Goal: Check status: Check status

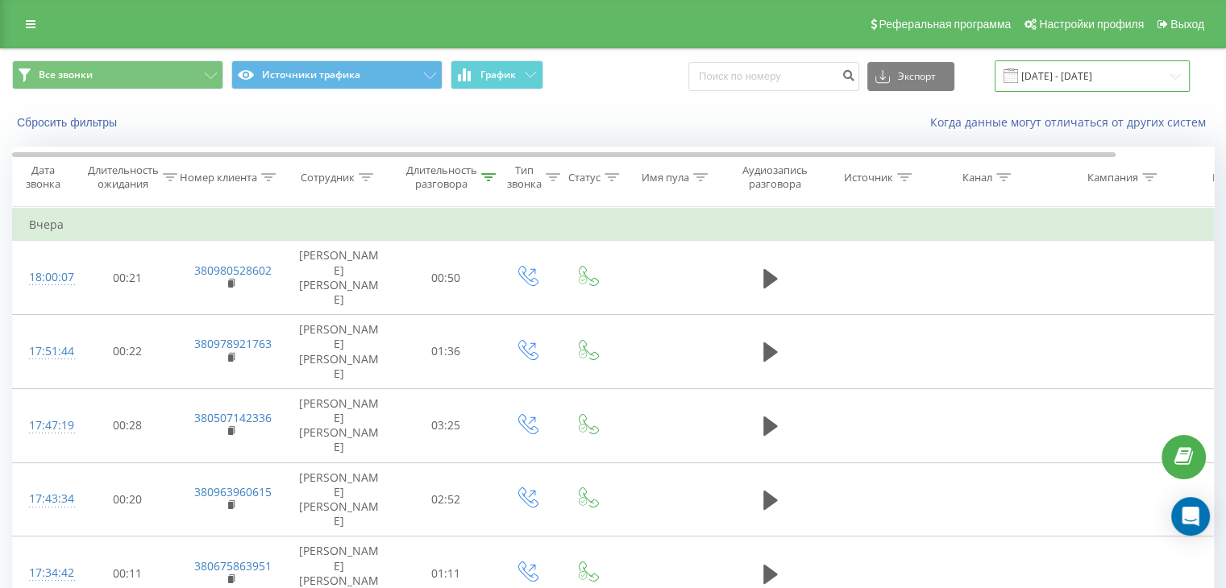
click at [1047, 70] on input "[DATE] - [DATE]" at bounding box center [1091, 75] width 195 height 31
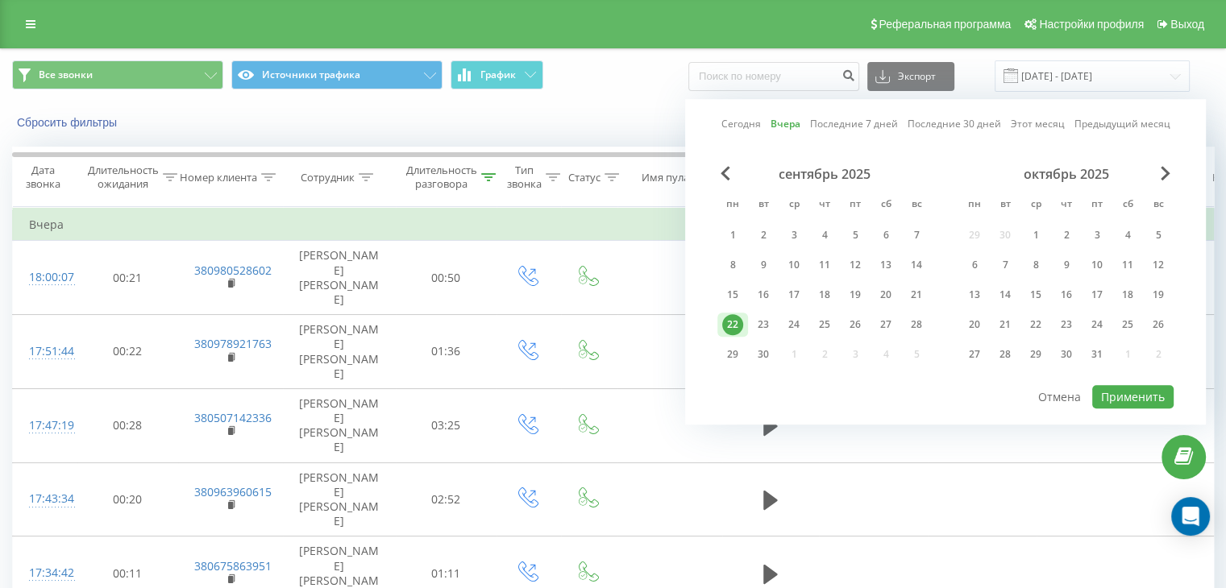
click at [760, 325] on div "23" at bounding box center [763, 324] width 21 height 21
click at [1122, 388] on button "Применить" at bounding box center [1132, 396] width 81 height 23
type input "[DATE] - [DATE]"
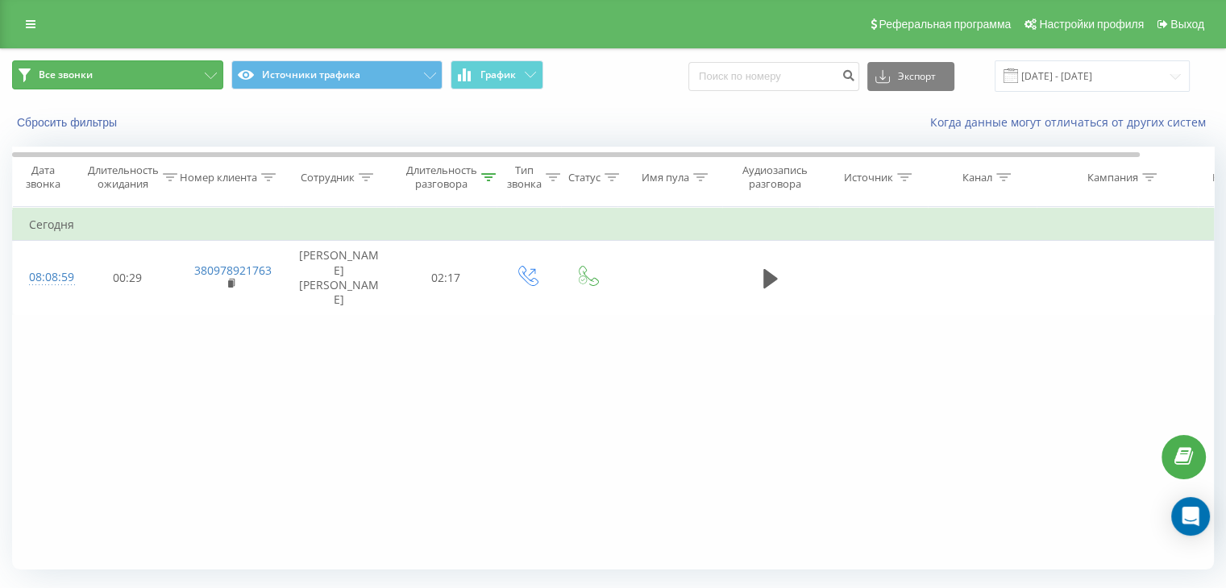
drag, startPoint x: 172, startPoint y: 78, endPoint x: 234, endPoint y: 135, distance: 83.3
click at [172, 78] on button "Все звонки" at bounding box center [117, 74] width 211 height 29
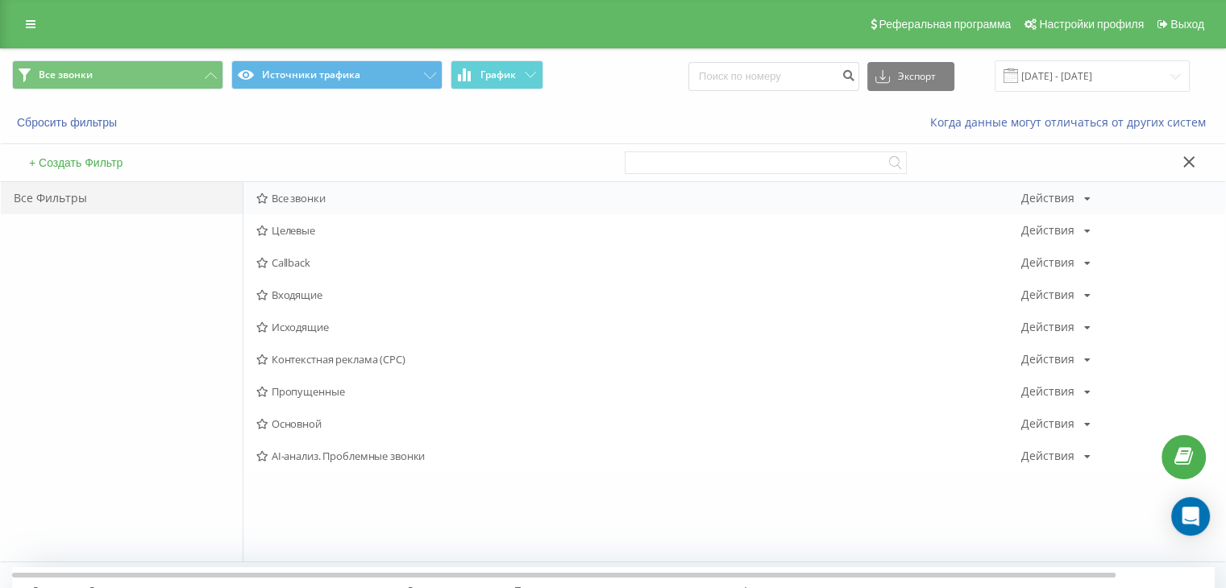
click at [294, 197] on span "Все звонки" at bounding box center [638, 198] width 765 height 11
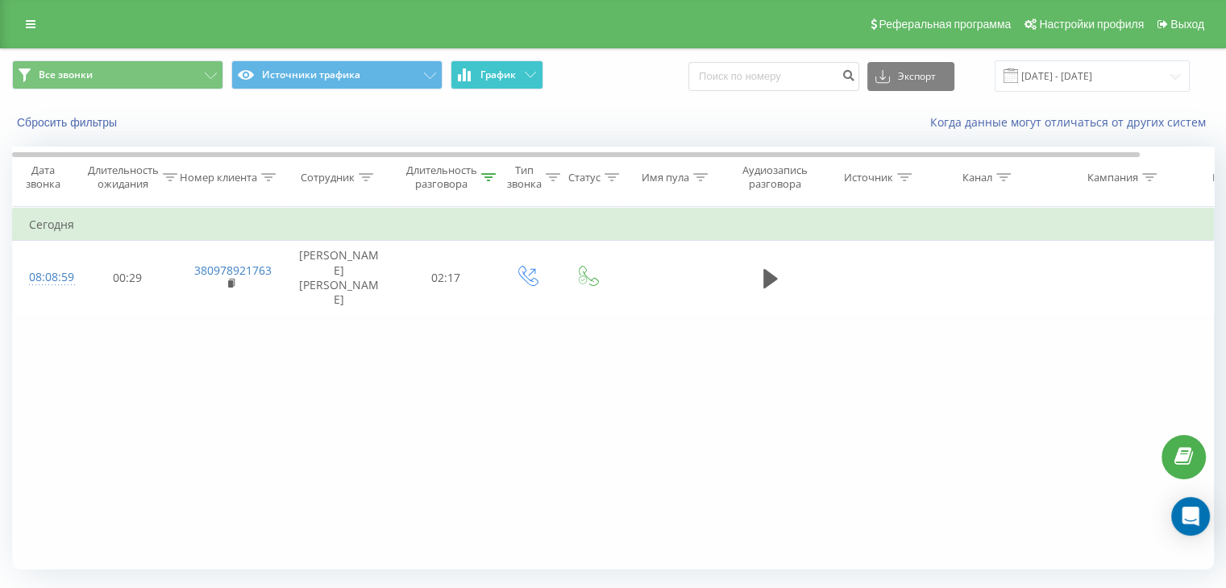
click at [493, 72] on span "График" at bounding box center [497, 74] width 35 height 11
